Goal: Information Seeking & Learning: Learn about a topic

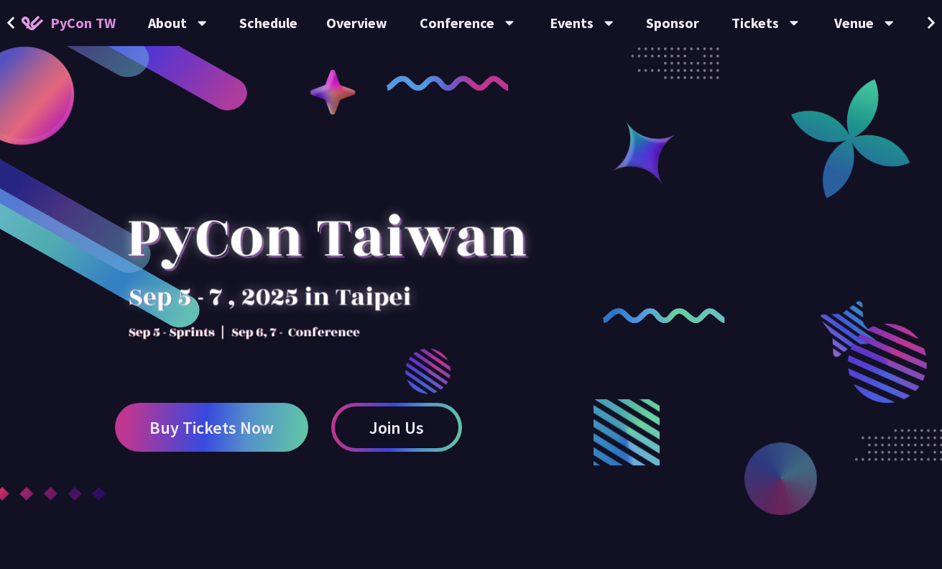
click at [935, 17] on icon at bounding box center [931, 23] width 9 height 14
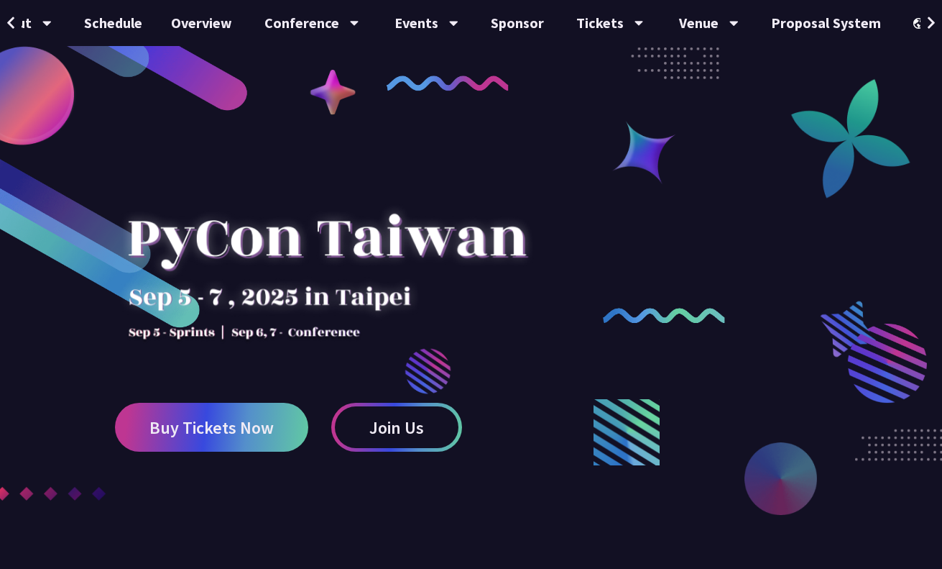
scroll to position [0, 182]
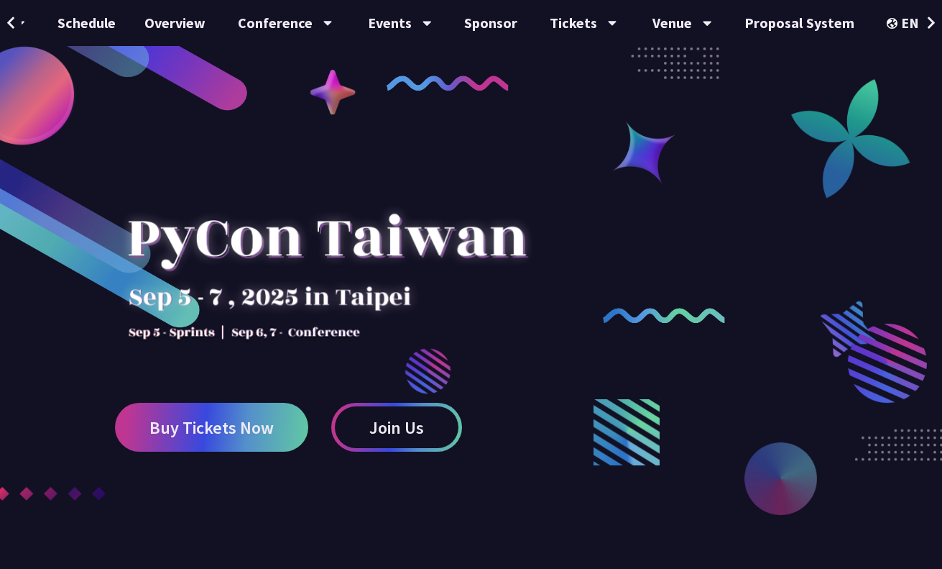
click at [937, 12] on button at bounding box center [932, 23] width 22 height 46
click at [901, 98] on div "中文" at bounding box center [913, 108] width 86 height 34
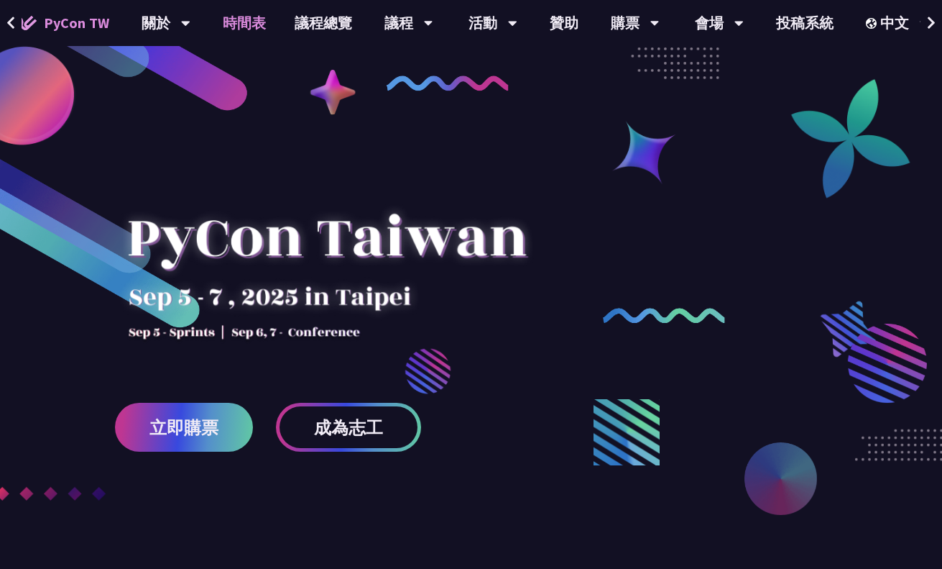
click at [234, 21] on link "時間表" at bounding box center [244, 23] width 72 height 46
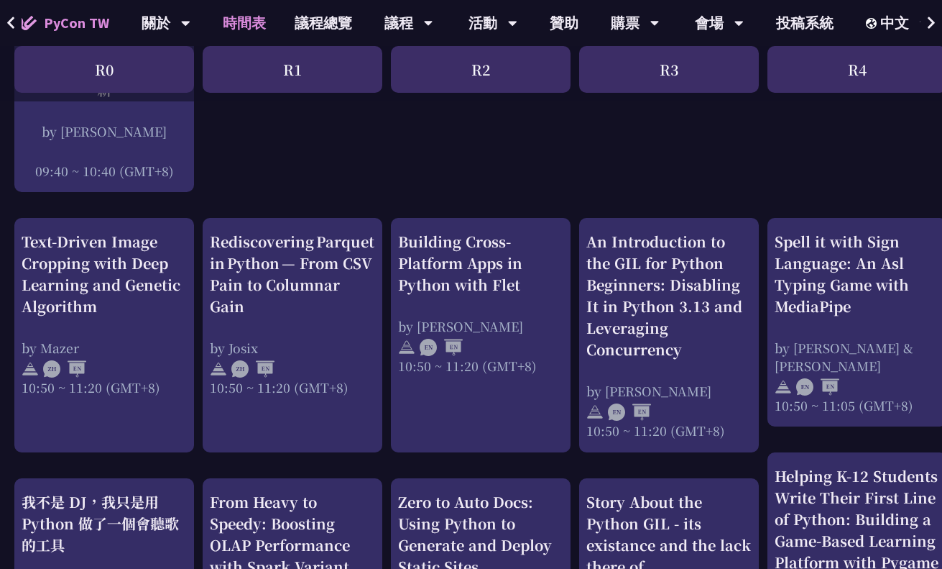
scroll to position [445, 0]
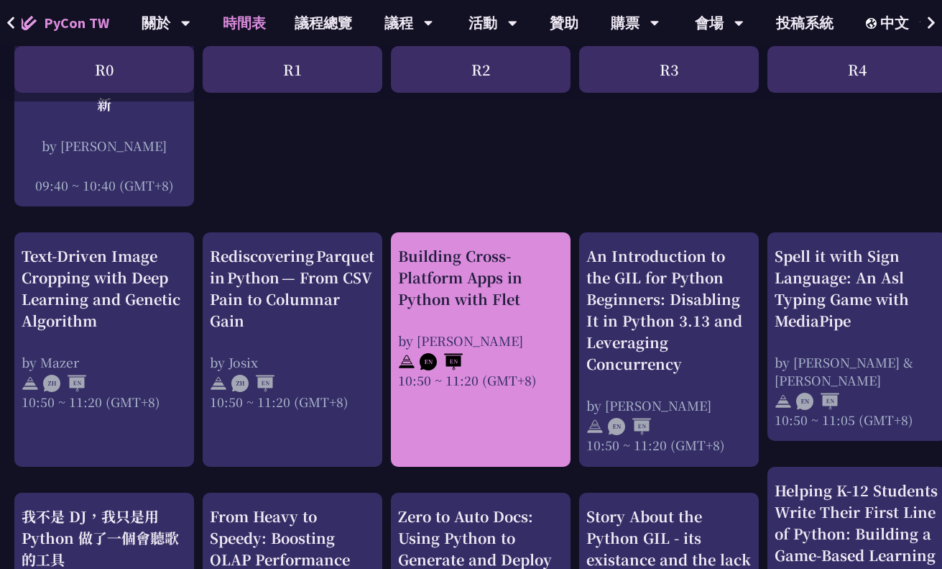
click at [416, 298] on div "Building Cross-Platform Apps in Python with Flet" at bounding box center [480, 277] width 165 height 65
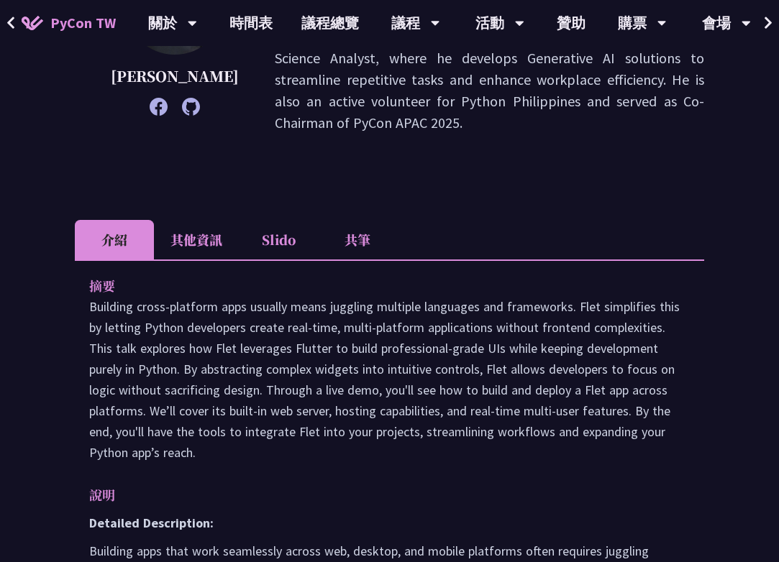
click at [285, 220] on li "Slido" at bounding box center [278, 240] width 79 height 40
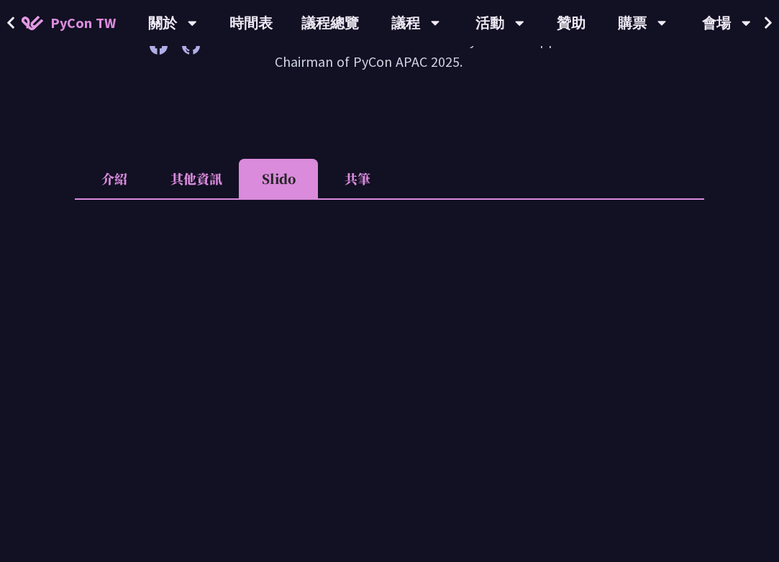
scroll to position [312, 0]
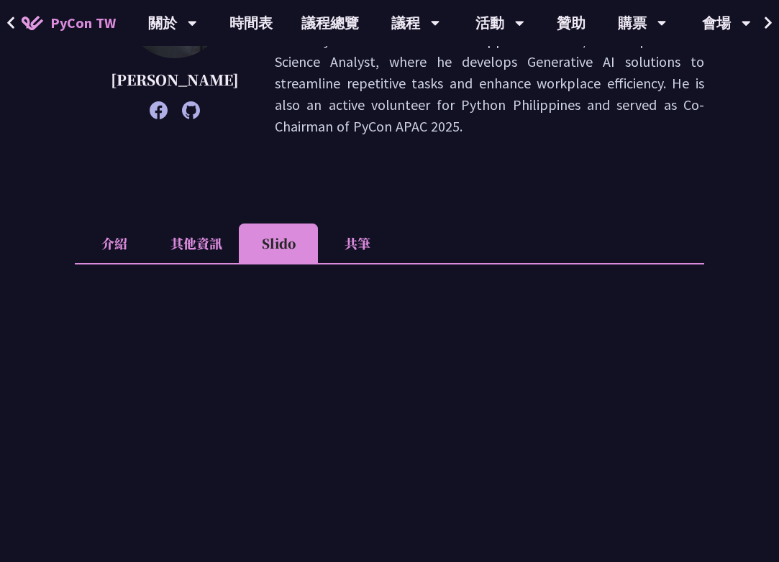
click at [360, 224] on li "共筆" at bounding box center [357, 244] width 79 height 40
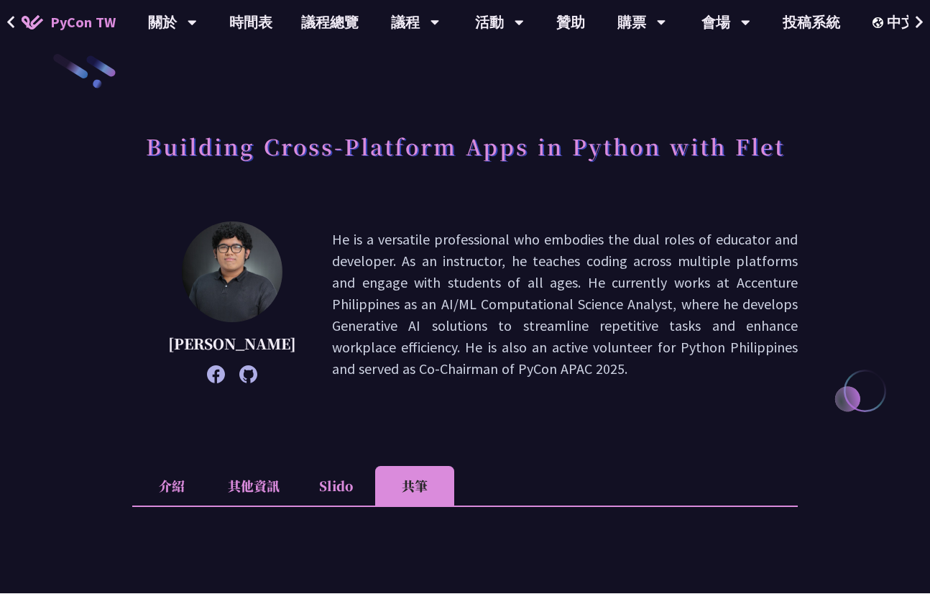
scroll to position [19, 0]
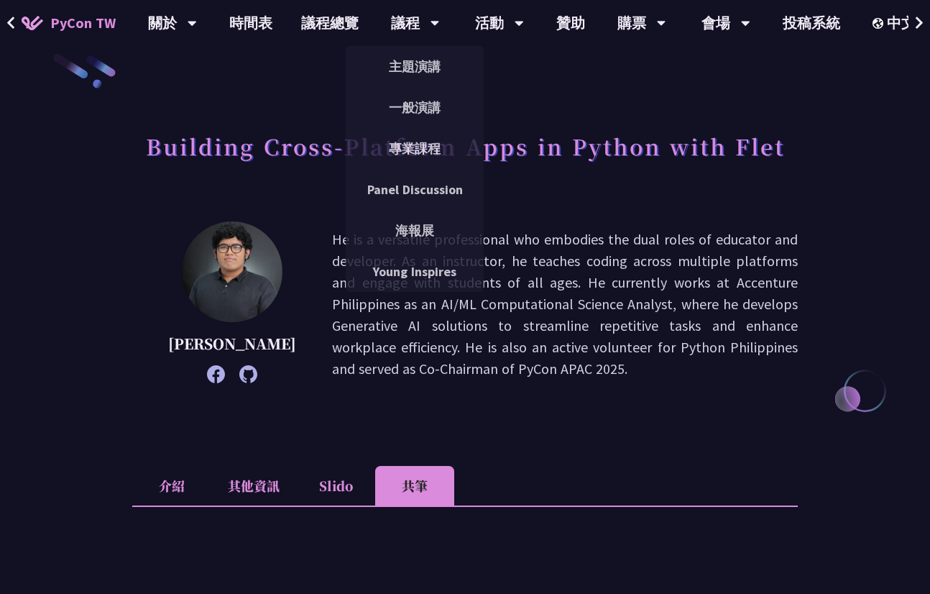
click at [778, 144] on h1 "Building Cross-Platform Apps in Python with Flet" at bounding box center [465, 145] width 639 height 43
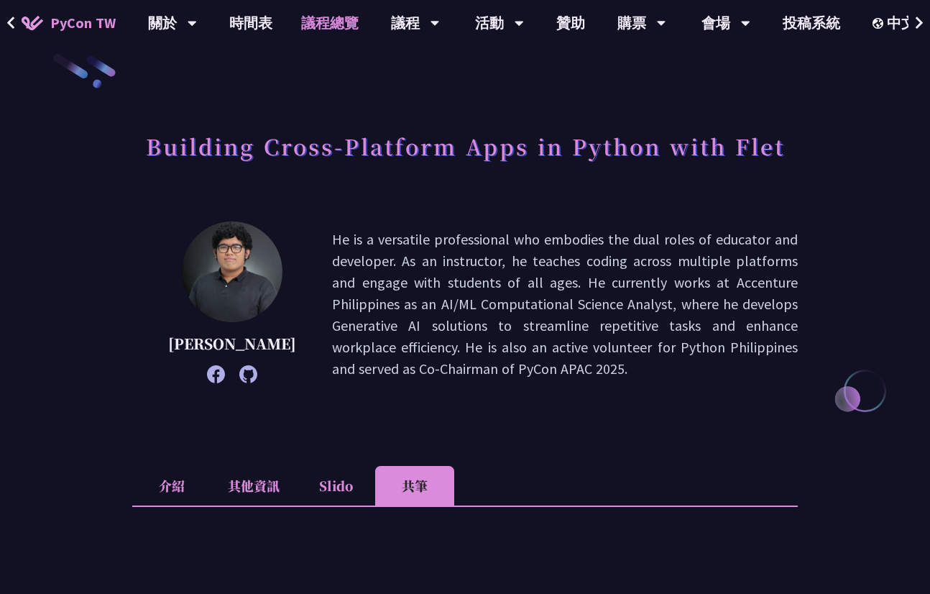
click at [315, 18] on link "議程總覽" at bounding box center [330, 23] width 86 height 46
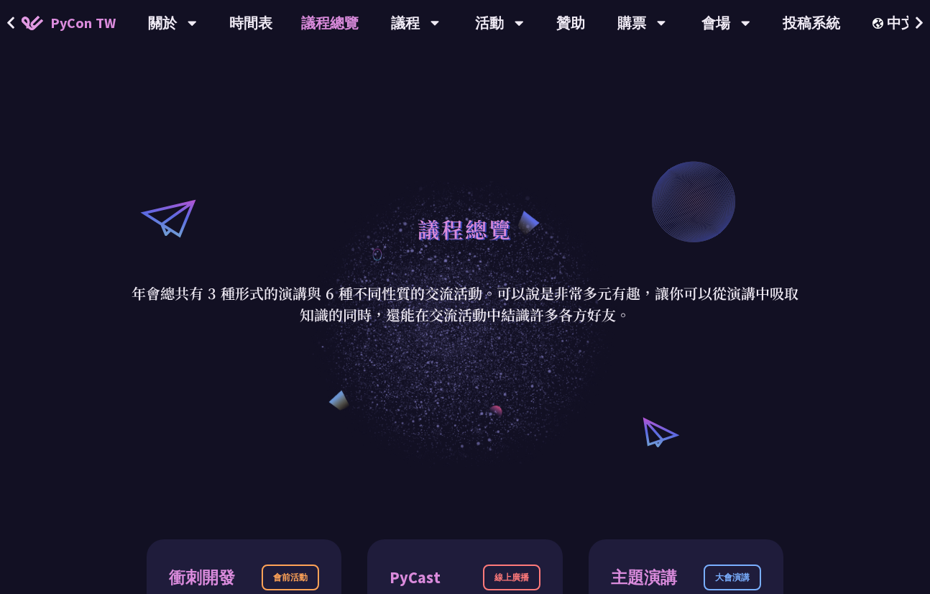
scroll to position [42, 0]
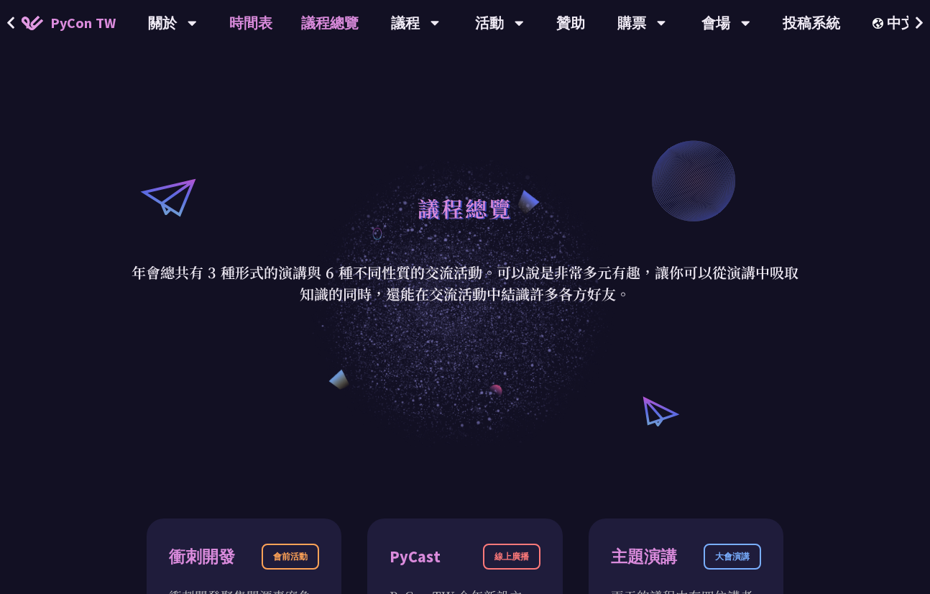
click at [247, 15] on link "時間表" at bounding box center [251, 23] width 72 height 46
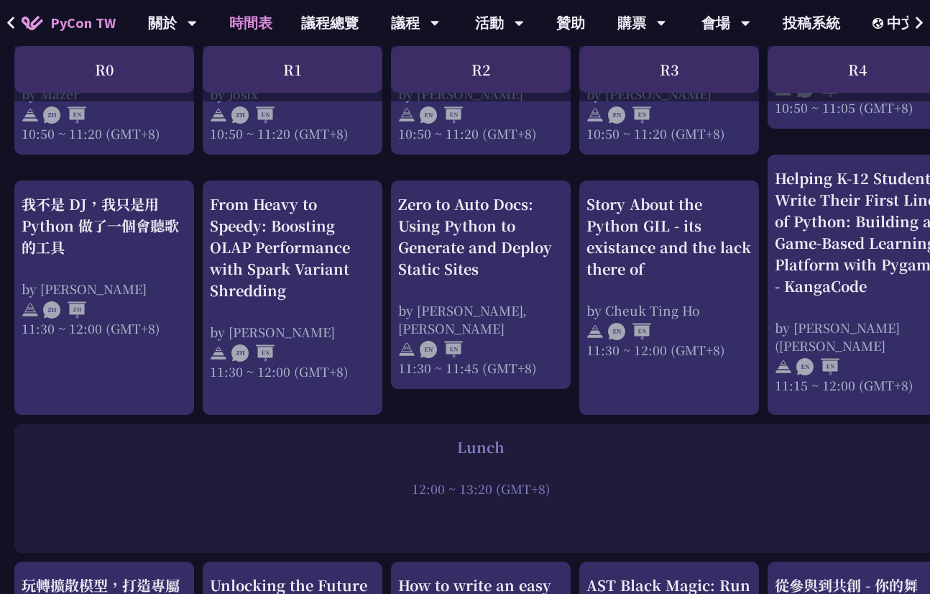
scroll to position [758, 0]
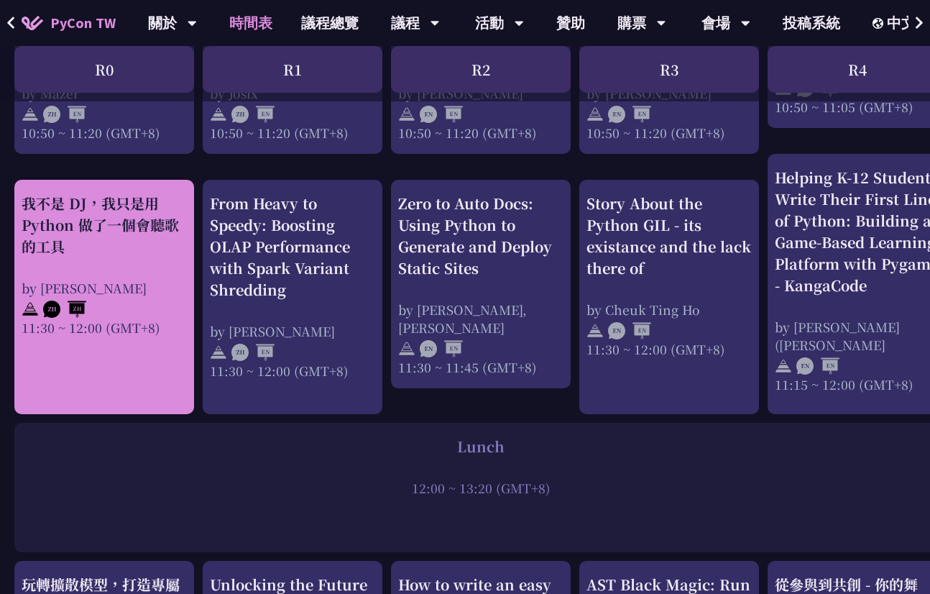
click at [114, 313] on div at bounding box center [104, 308] width 165 height 22
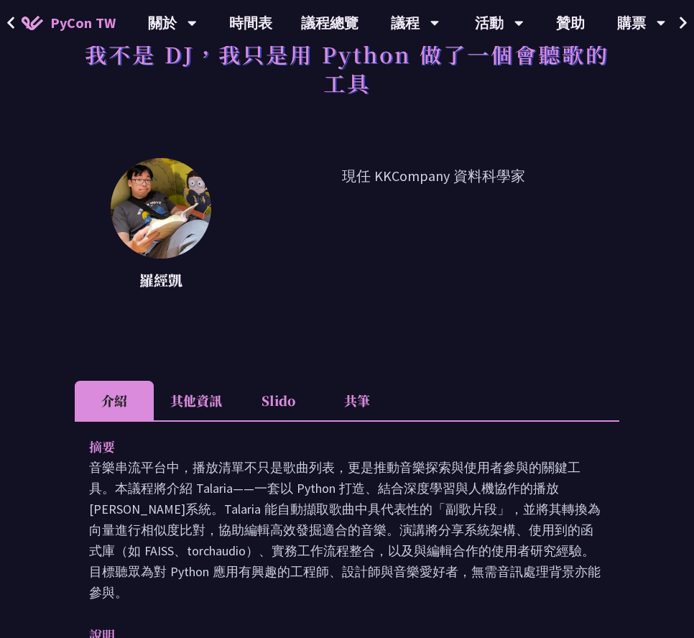
scroll to position [91, 0]
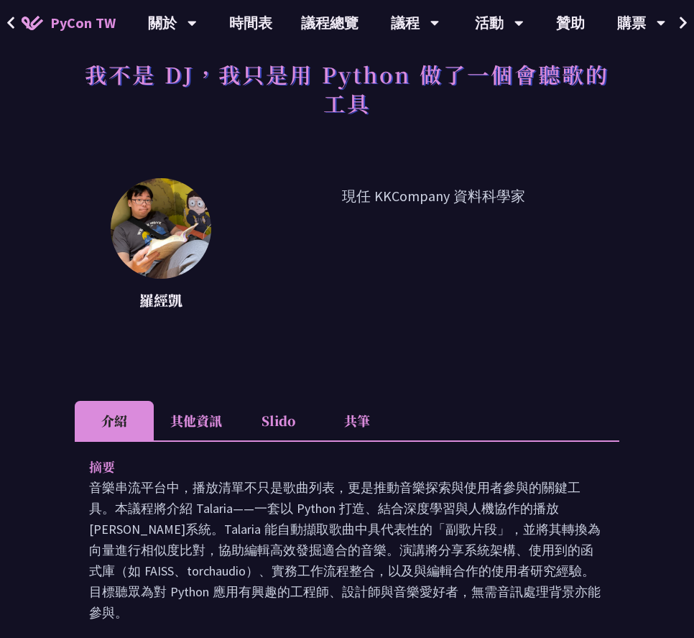
click at [297, 439] on li "Slido" at bounding box center [278, 421] width 79 height 40
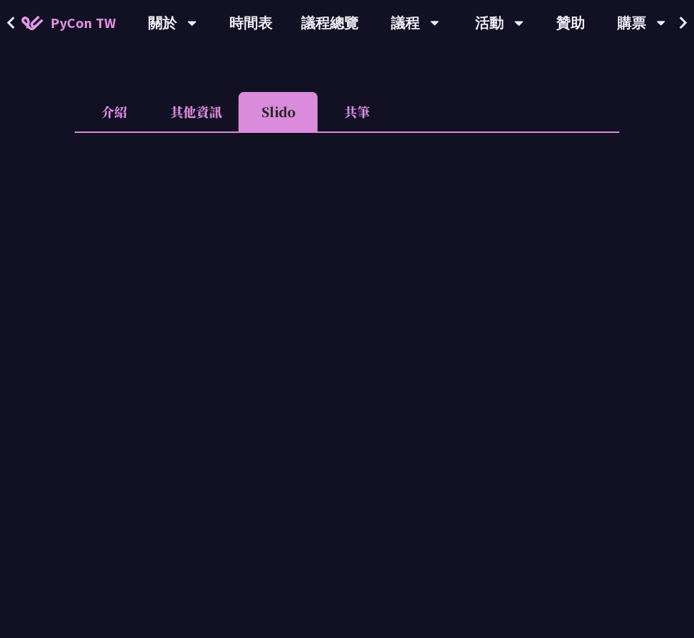
scroll to position [403, 0]
click at [338, 105] on li "共筆" at bounding box center [357, 110] width 79 height 40
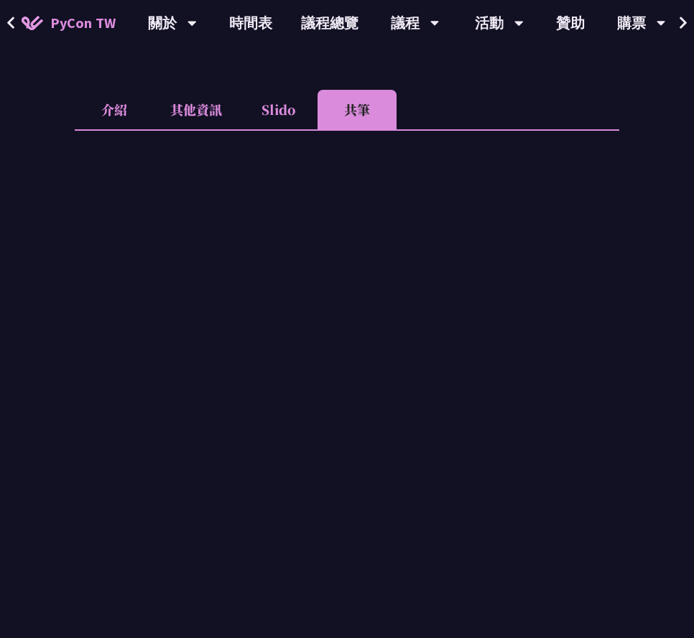
click at [306, 102] on li "Slido" at bounding box center [278, 110] width 79 height 40
click at [305, 101] on li "Slido" at bounding box center [278, 110] width 79 height 40
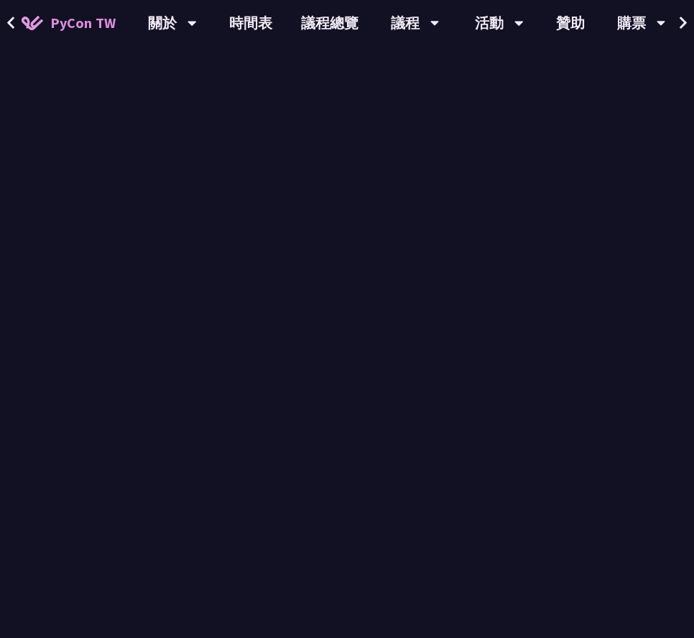
scroll to position [541, 0]
click at [633, 272] on div "我不是 DJ，我只是用 Python 做了一個會聽歌的工具 羅經凱 現任 KKCompany 資料科學家 介紹 其他資訊 Slido 共筆 摘要 說明 在音樂…" at bounding box center [347, 294] width 694 height 1671
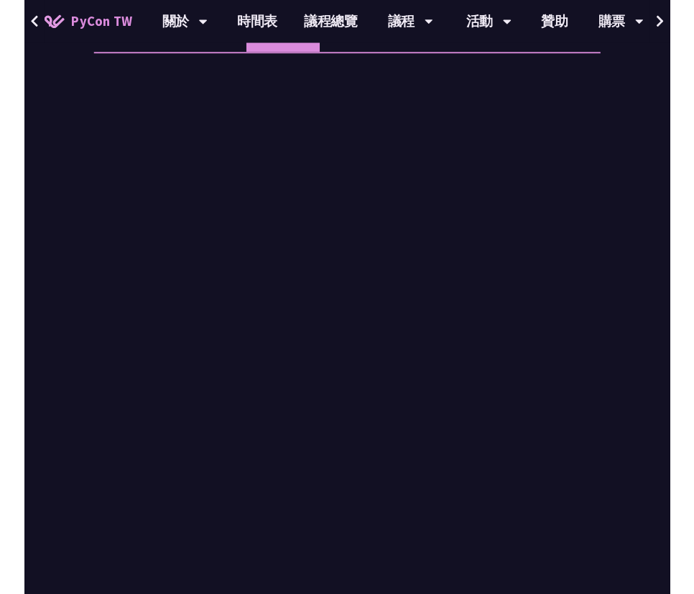
scroll to position [520, 0]
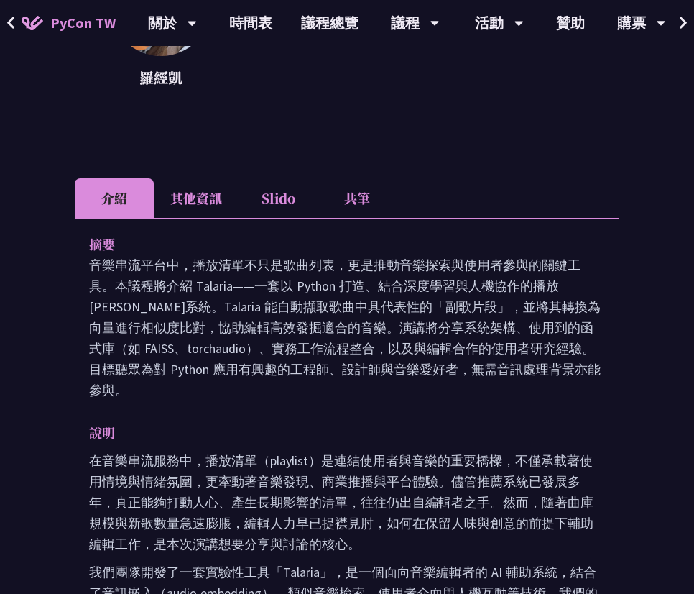
scroll to position [318, 0]
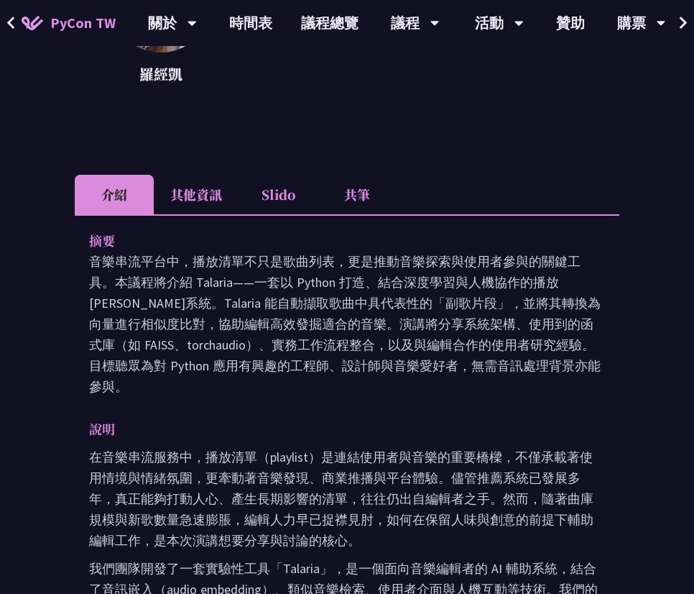
click at [288, 179] on li "Slido" at bounding box center [278, 195] width 79 height 40
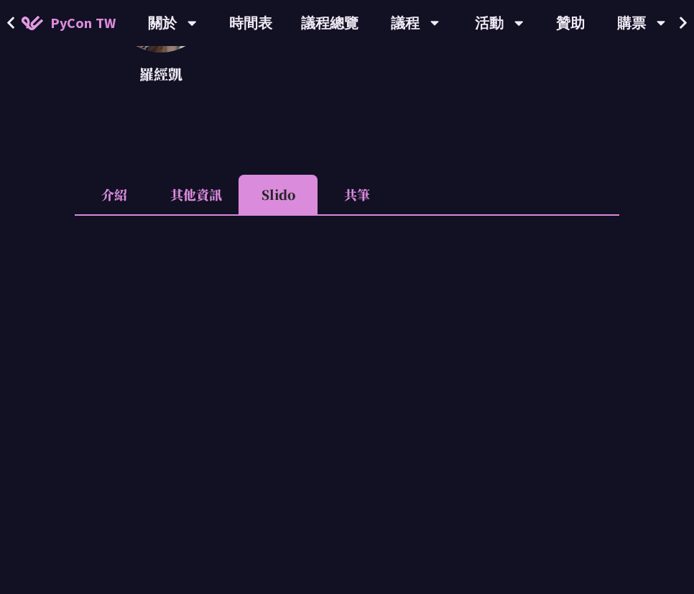
click at [340, 203] on li "共筆" at bounding box center [357, 195] width 79 height 40
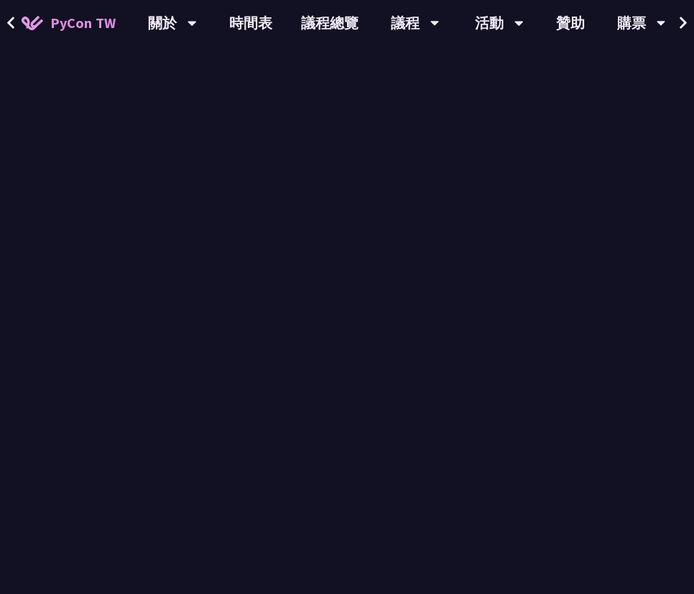
scroll to position [547, 0]
